Goal: Navigation & Orientation: Find specific page/section

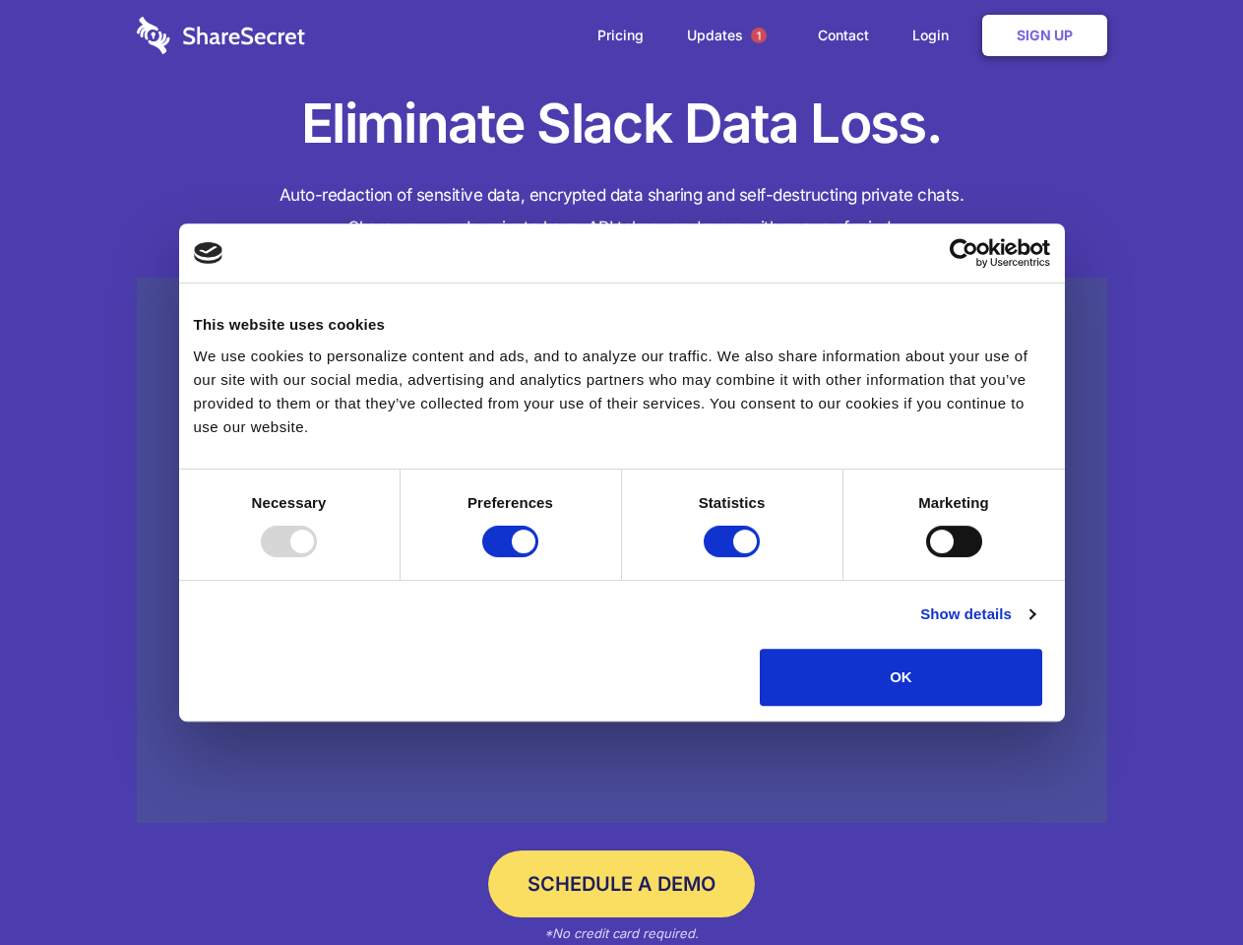
click at [317, 557] on div at bounding box center [289, 542] width 56 height 32
click at [539, 557] on input "Preferences" at bounding box center [510, 542] width 56 height 32
checkbox input "false"
click at [734, 557] on input "Statistics" at bounding box center [732, 542] width 56 height 32
checkbox input "false"
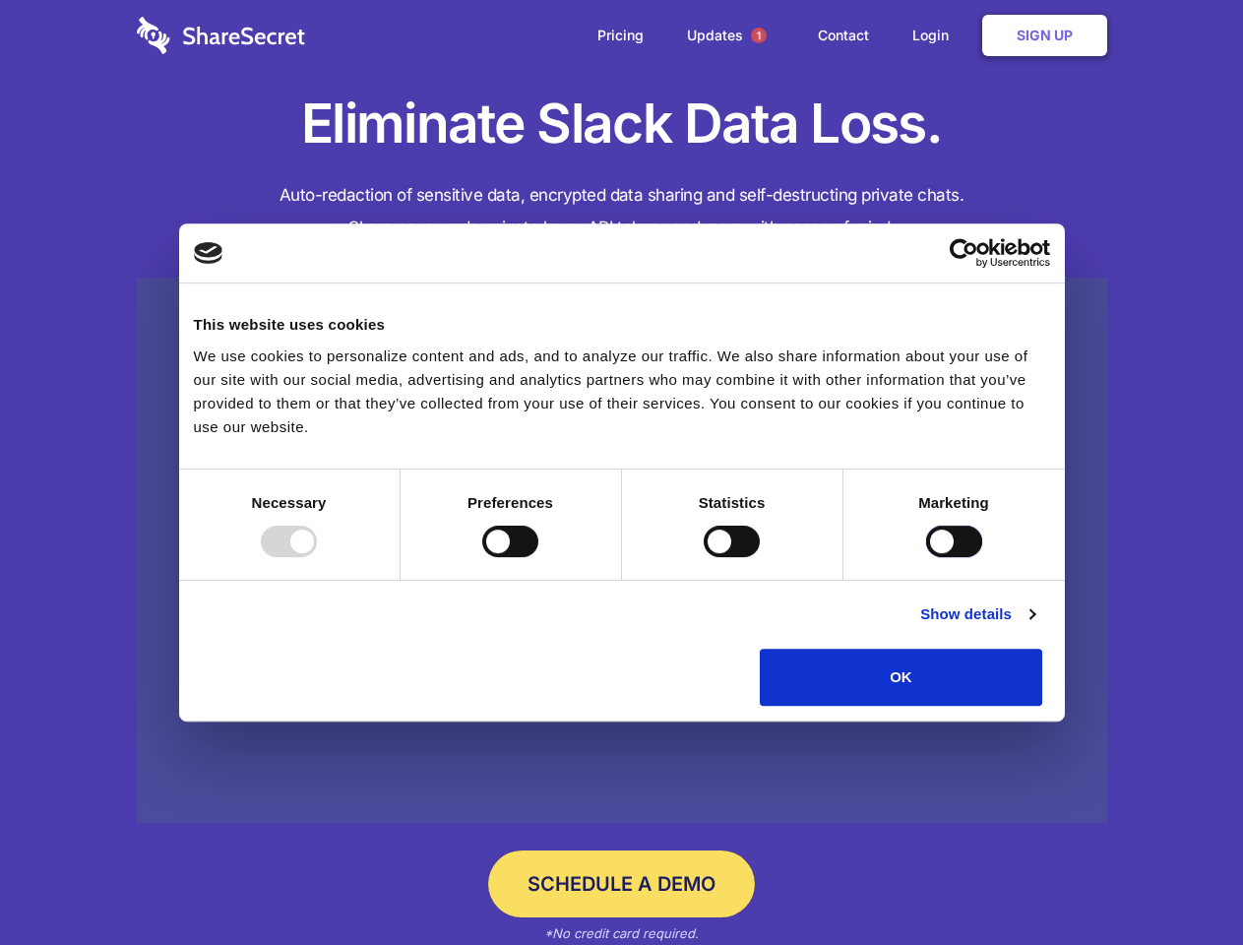
click at [926, 557] on input "Marketing" at bounding box center [954, 542] width 56 height 32
checkbox input "true"
click at [1035, 626] on link "Show details" at bounding box center [978, 615] width 114 height 24
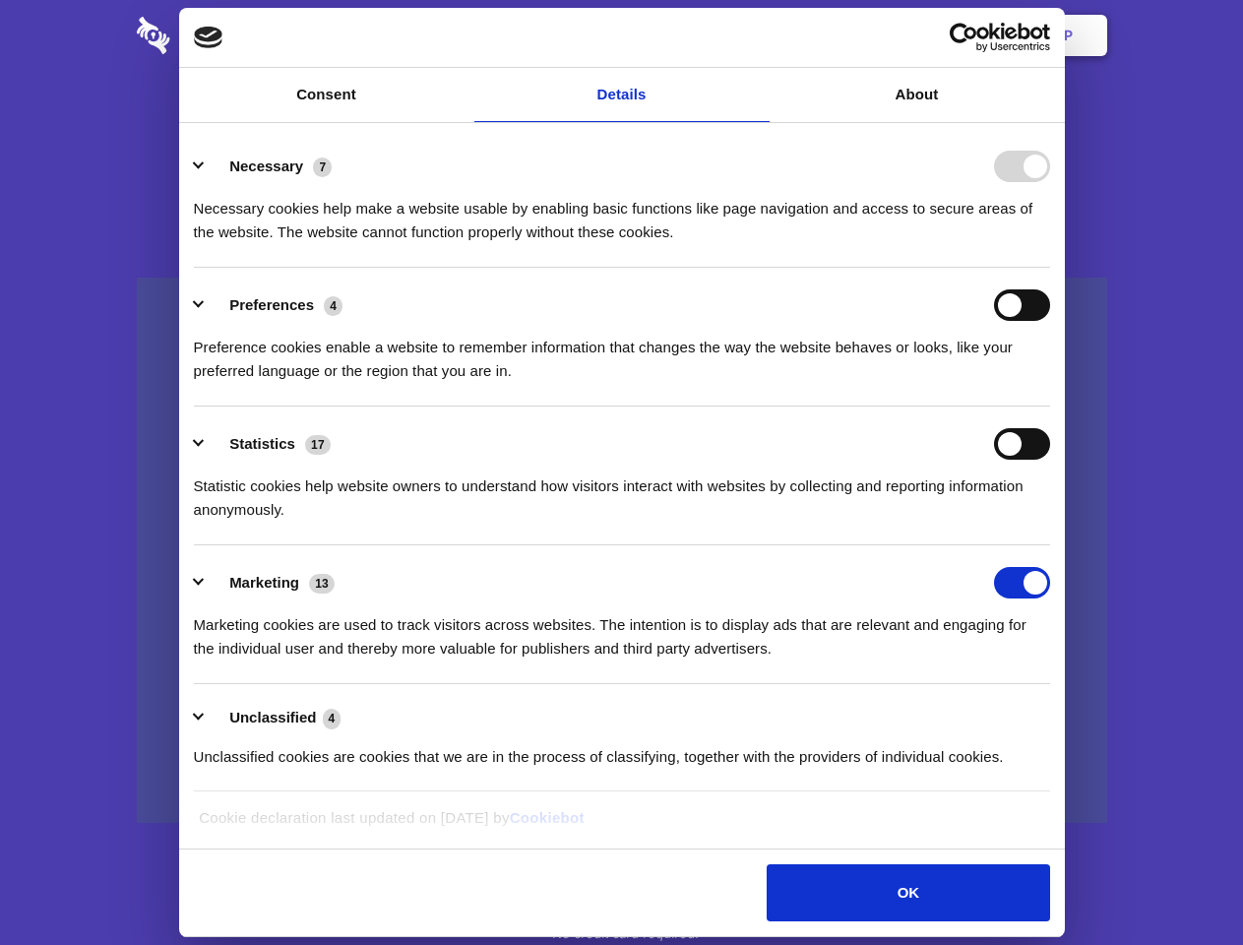
click at [1050, 268] on li "Necessary 7 Necessary cookies help make a website usable by enabling basic func…" at bounding box center [622, 198] width 857 height 139
click at [758, 35] on span "1" at bounding box center [759, 36] width 16 height 16
